Goal: Task Accomplishment & Management: Manage account settings

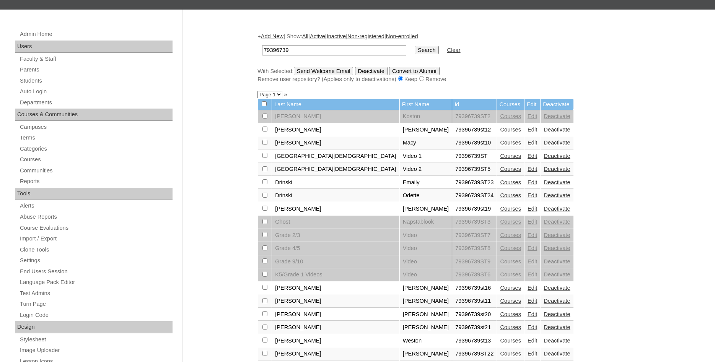
scroll to position [78, 0]
click at [41, 83] on link "Students" at bounding box center [95, 81] width 153 height 10
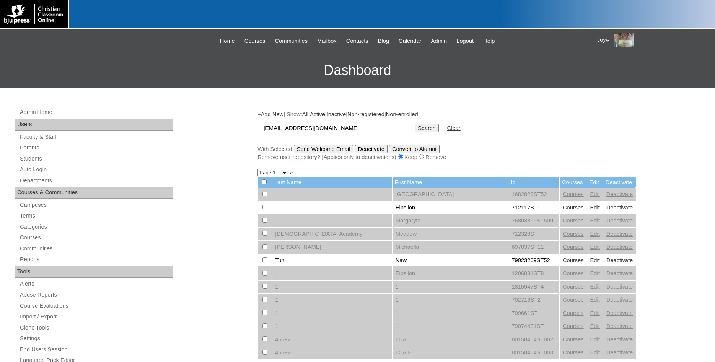
type input "smcneill@vvcs.org"
click at [414, 130] on input "Search" at bounding box center [426, 128] width 24 height 8
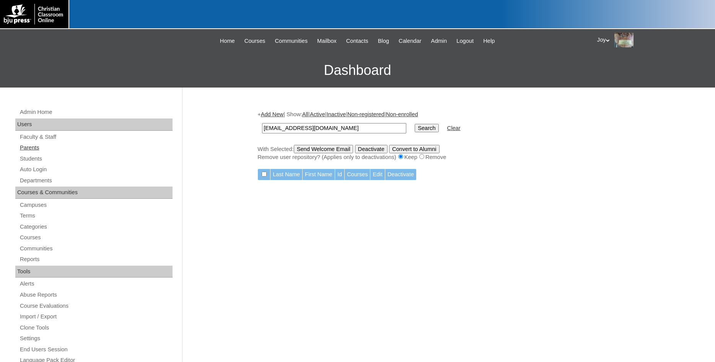
click at [44, 151] on link "Parents" at bounding box center [95, 148] width 153 height 10
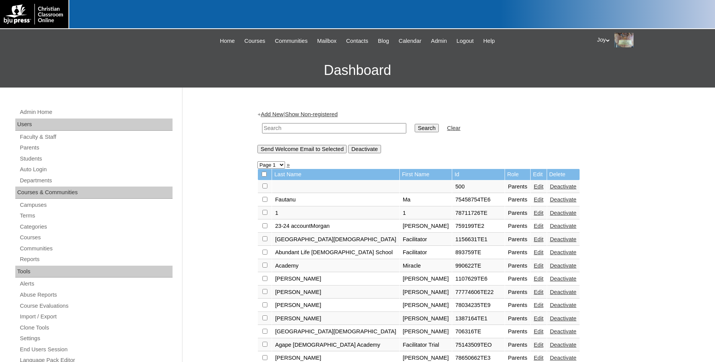
paste input "[EMAIL_ADDRESS][DOMAIN_NAME]"
type input "smcneill@vvcs.org"
click at [421, 122] on td "Search" at bounding box center [426, 128] width 31 height 18
click at [416, 132] on input "Search" at bounding box center [426, 128] width 24 height 8
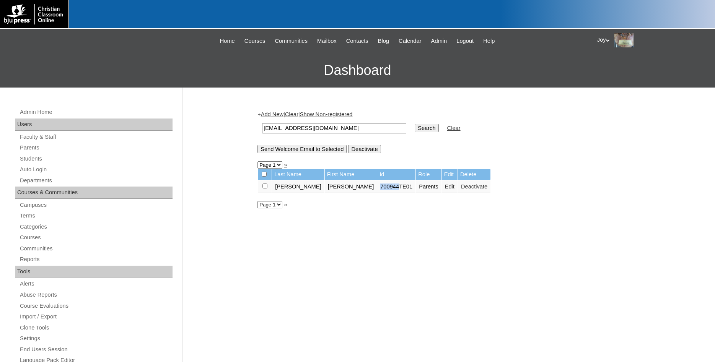
drag, startPoint x: 341, startPoint y: 188, endPoint x: 362, endPoint y: 189, distance: 20.7
click at [377, 189] on td "700944TE01" at bounding box center [396, 186] width 38 height 13
copy td "700944"
click at [60, 161] on link "Students" at bounding box center [95, 159] width 153 height 10
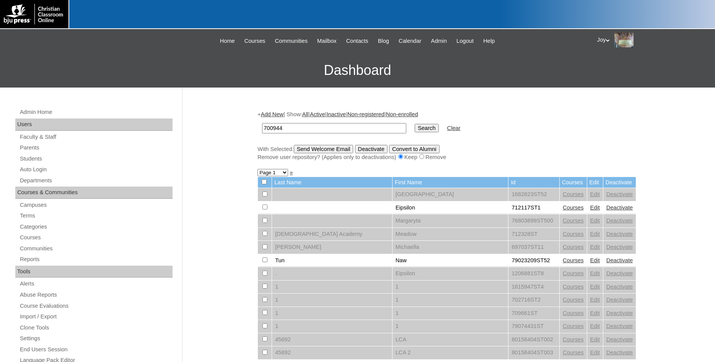
type input "700944"
click at [415, 130] on input "Search" at bounding box center [426, 128] width 24 height 8
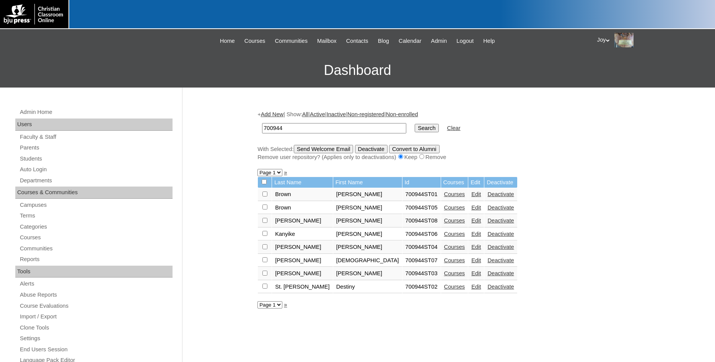
click at [267, 197] on input "checkbox" at bounding box center [264, 194] width 5 height 5
checkbox input "true"
click at [343, 153] on input "Send Welcome Email" at bounding box center [324, 149] width 60 height 8
